Goal: Check status: Check status

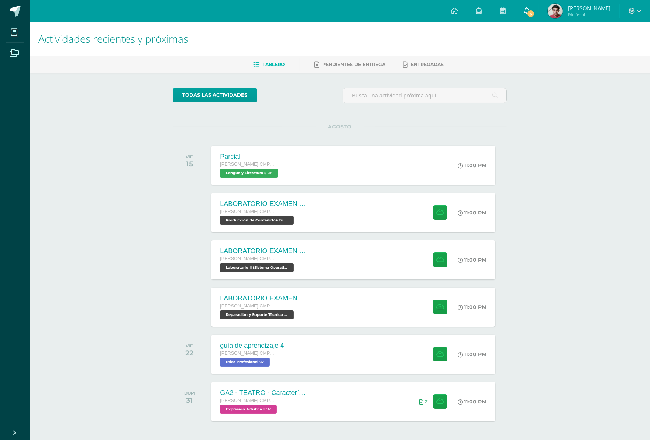
click at [533, 6] on link "3" at bounding box center [527, 11] width 24 height 22
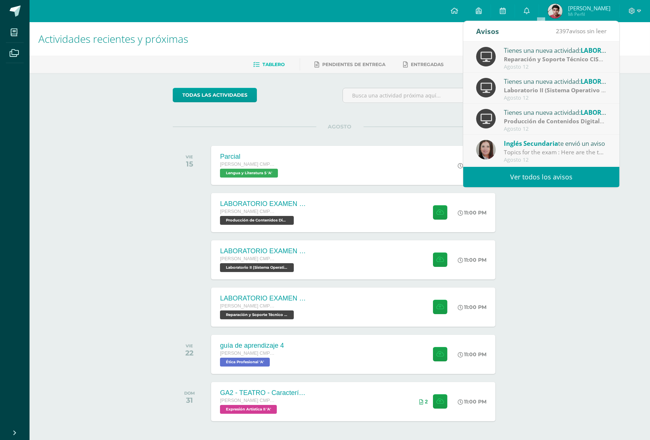
click at [544, 216] on div "Actividades recientes y próximas Tablero Pendientes de entrega Entregadas todas…" at bounding box center [340, 245] width 620 height 446
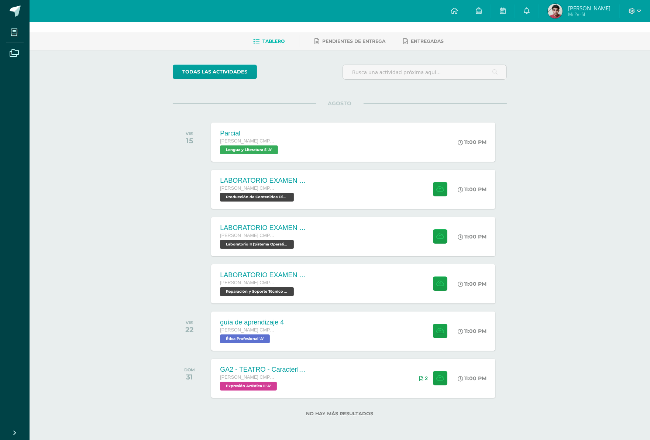
scroll to position [23, 0]
click at [590, 11] on span "[PERSON_NAME]" at bounding box center [589, 7] width 42 height 7
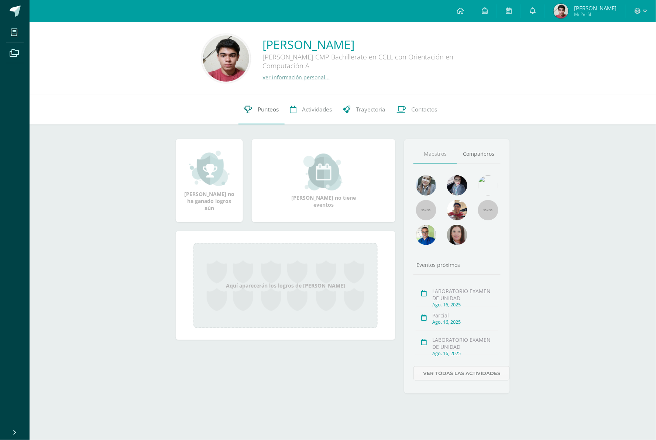
click at [265, 109] on span "Punteos" at bounding box center [268, 110] width 21 height 8
